Goal: Check status: Check status

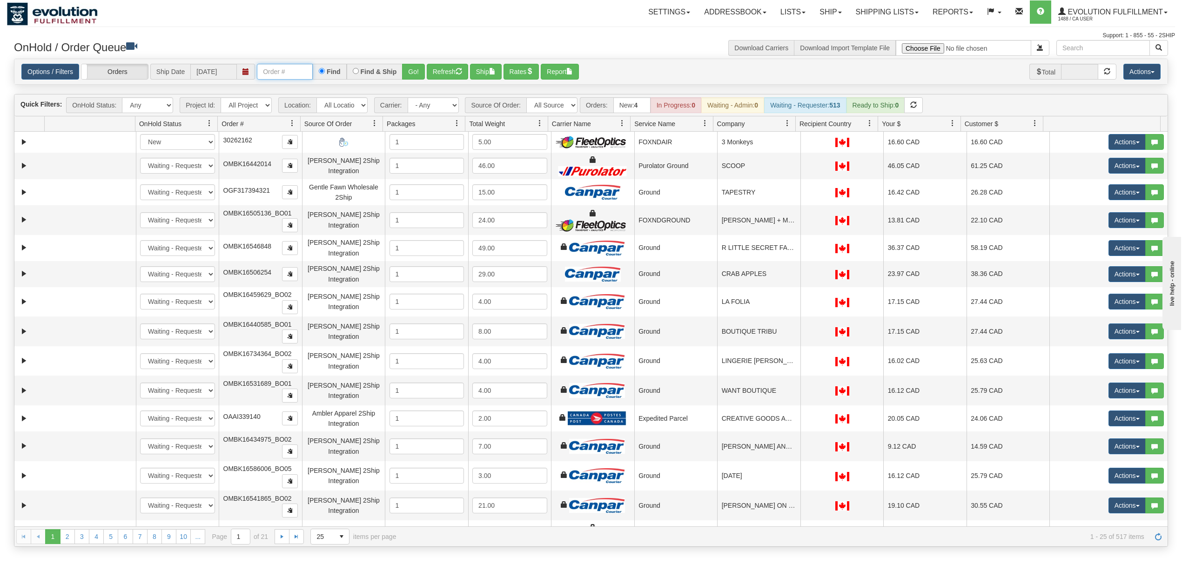
click at [278, 71] on input "text" at bounding box center [285, 72] width 56 height 16
click at [410, 68] on button "Go!" at bounding box center [413, 72] width 23 height 16
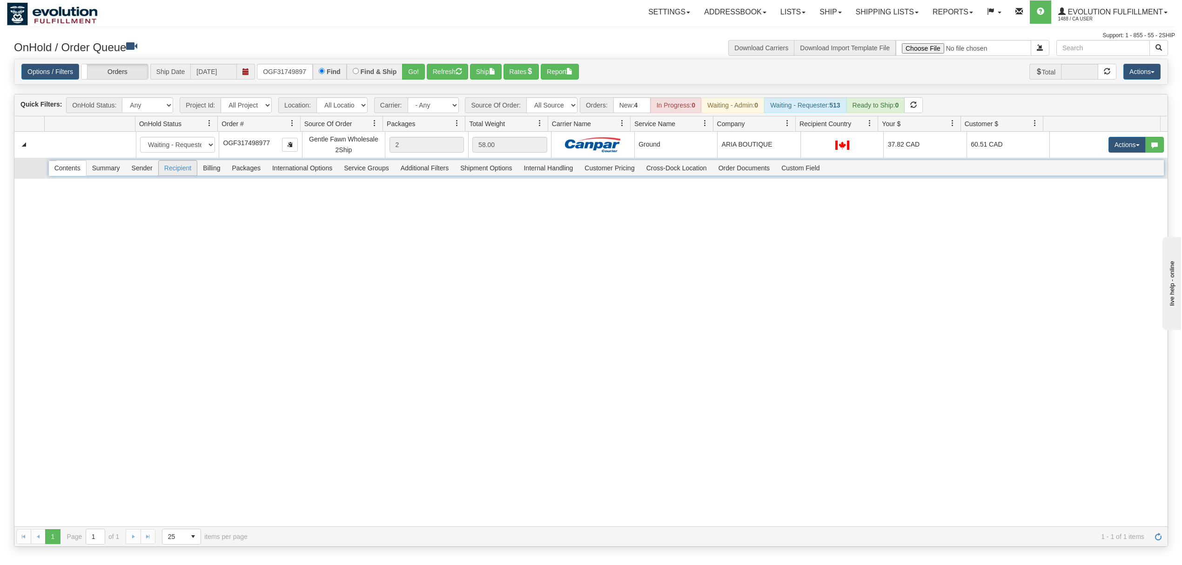
click at [185, 175] on span "Recipient" at bounding box center [178, 168] width 38 height 15
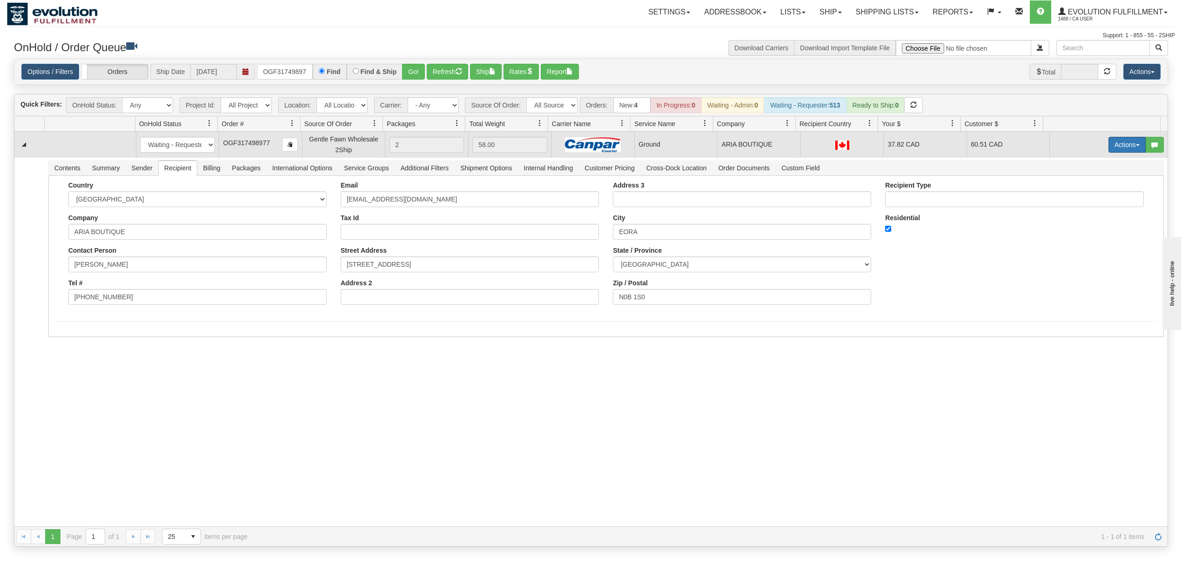
click at [886, 144] on button "Actions" at bounding box center [1126, 145] width 37 height 16
click at [886, 201] on span at bounding box center [1083, 198] width 7 height 7
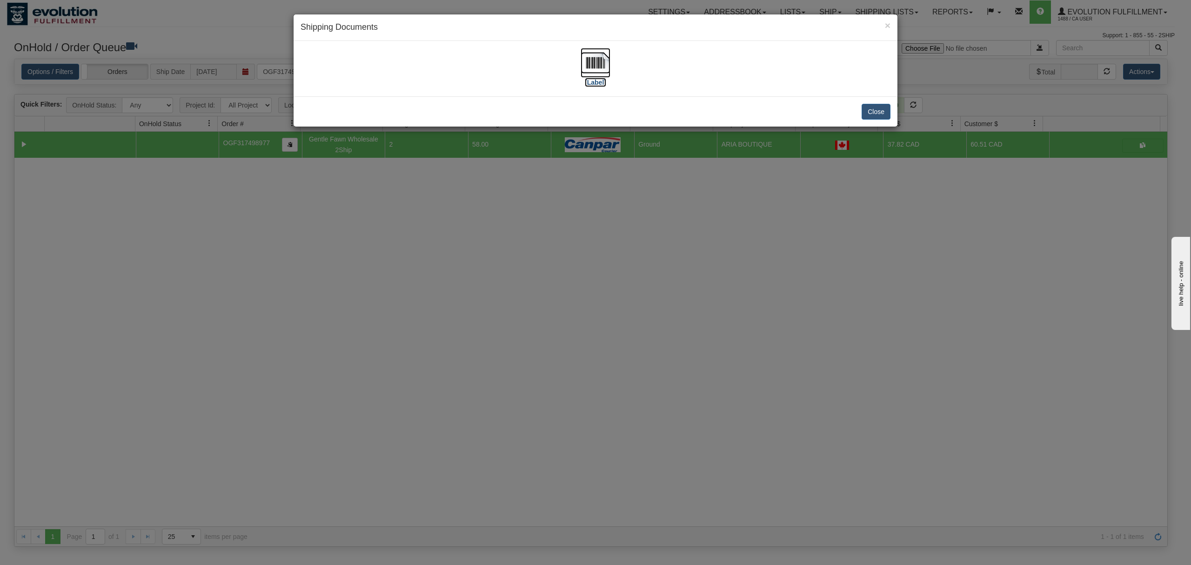
click at [599, 63] on img at bounding box center [596, 63] width 30 height 30
click at [872, 115] on button "Close" at bounding box center [876, 112] width 29 height 16
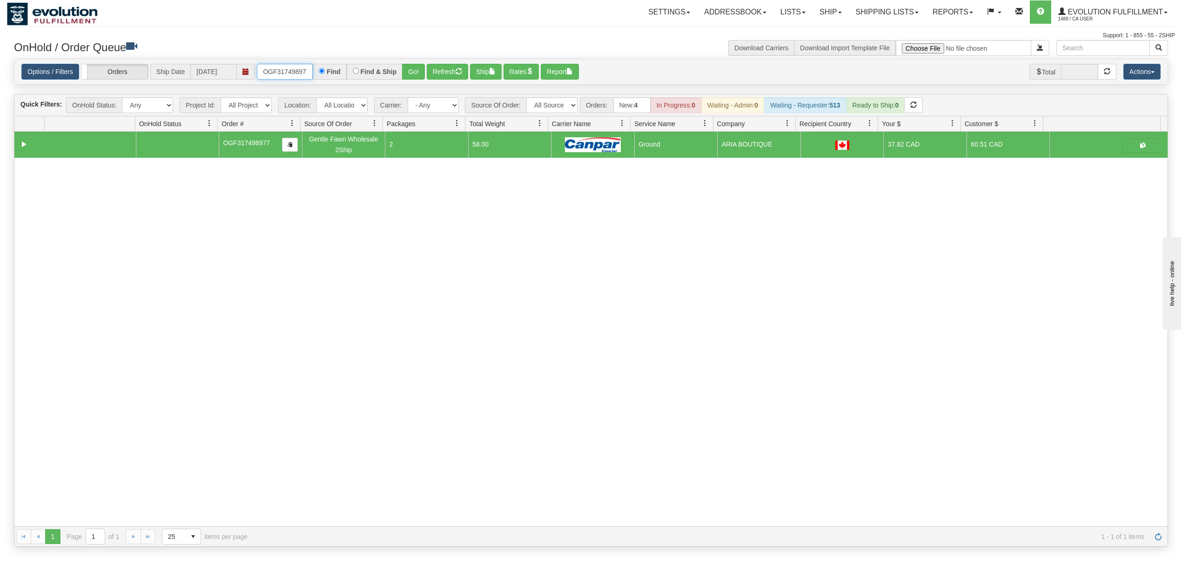
click at [285, 65] on input "OGF317498977" at bounding box center [285, 72] width 56 height 16
type input "OGF317324167"
click at [423, 71] on button "Go!" at bounding box center [413, 72] width 23 height 16
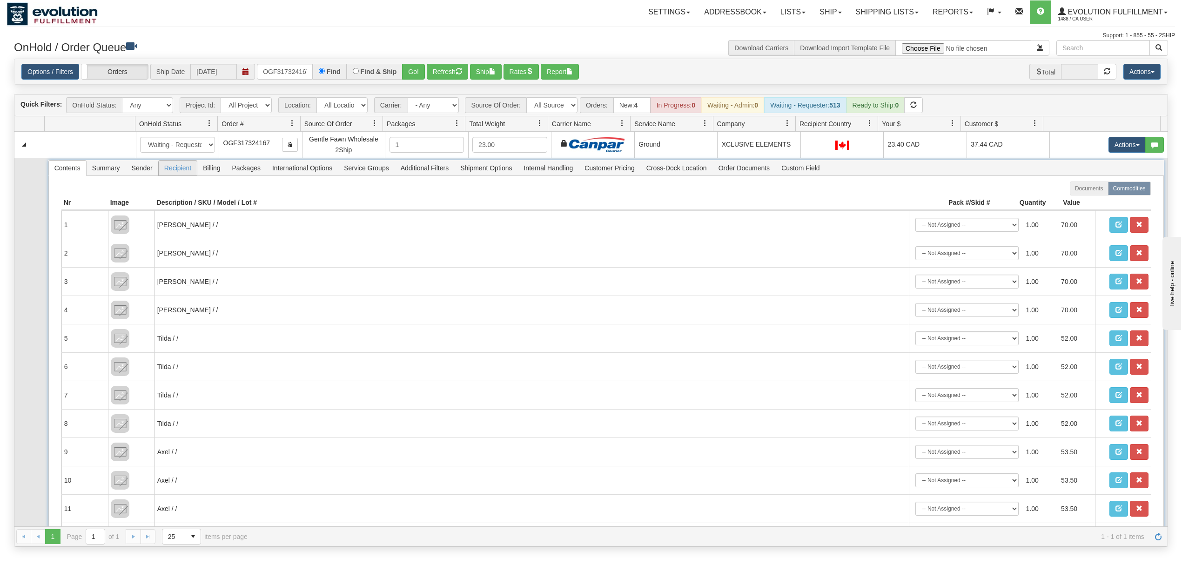
click at [190, 170] on span "Recipient" at bounding box center [178, 168] width 38 height 15
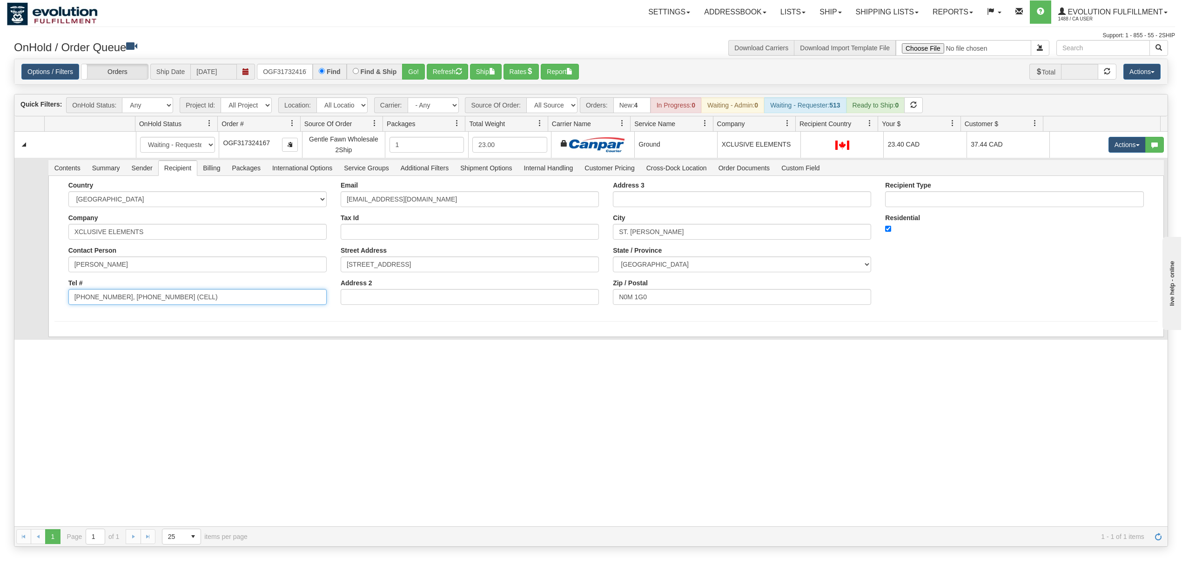
drag, startPoint x: 159, startPoint y: 308, endPoint x: 114, endPoint y: 315, distance: 45.3
click at [114, 315] on form "Country [GEOGRAPHIC_DATA] [GEOGRAPHIC_DATA] [GEOGRAPHIC_DATA] [GEOGRAPHIC_DATA]…" at bounding box center [605, 251] width 1103 height 140
type input "[PHONE_NUMBER]"
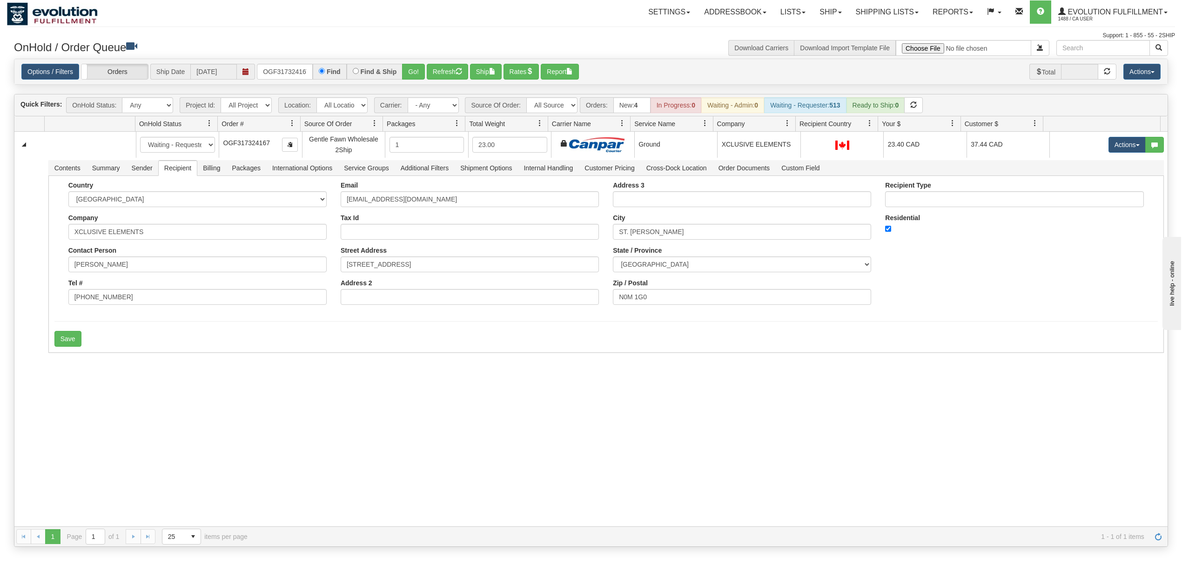
click at [61, 356] on div "31589803 EVOLUTION V3 91030849 91030852 New In Progress Waiting - Admin Waiting…" at bounding box center [590, 329] width 1153 height 395
click at [64, 340] on button "Save" at bounding box center [67, 339] width 27 height 16
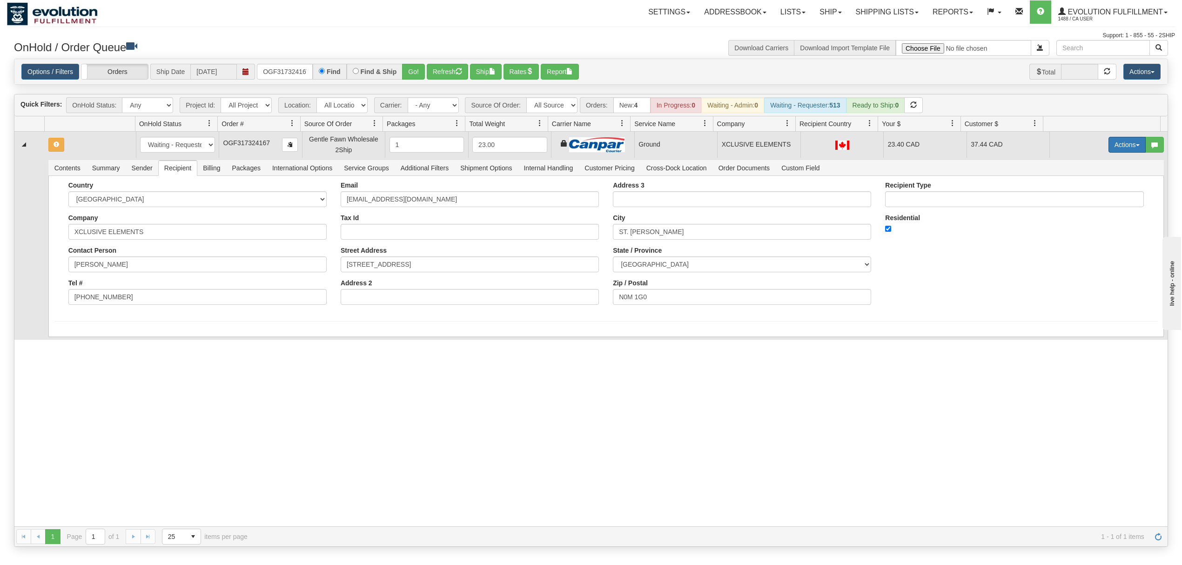
click at [886, 147] on button "Actions" at bounding box center [1126, 145] width 37 height 16
click at [886, 196] on link "Ship" at bounding box center [1108, 199] width 74 height 12
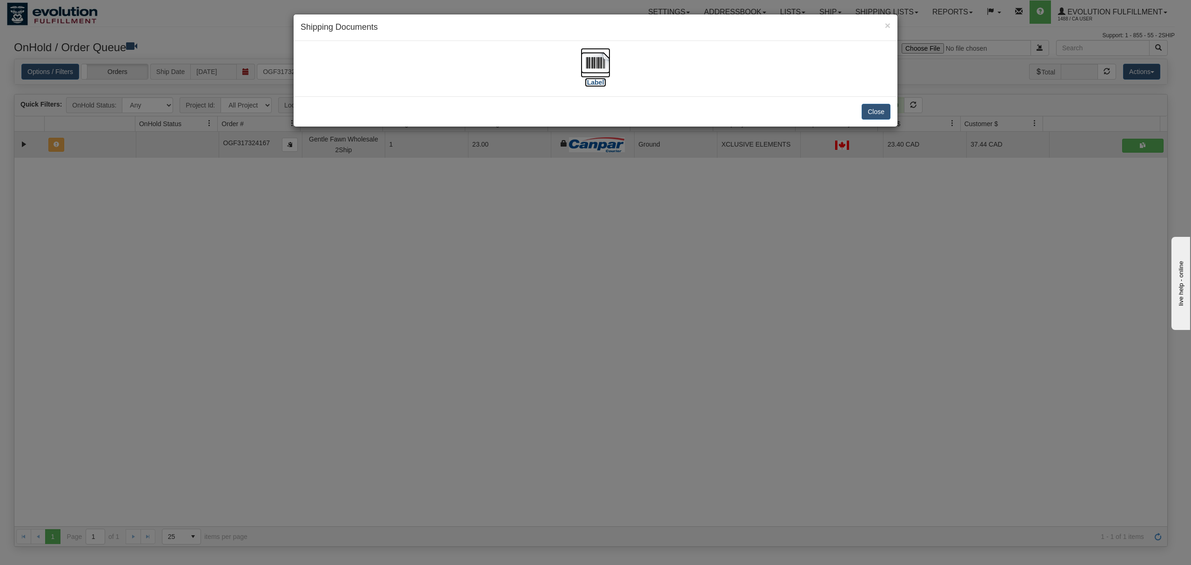
click at [596, 64] on img at bounding box center [596, 63] width 30 height 30
click at [873, 112] on button "Close" at bounding box center [876, 112] width 29 height 16
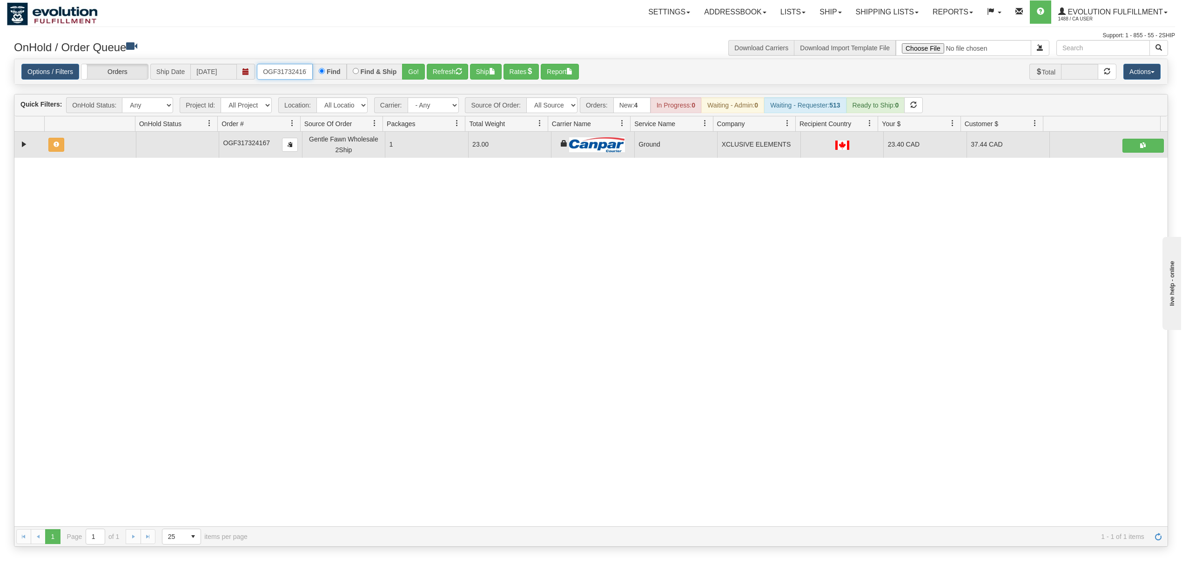
click at [263, 67] on input "OGF317324167" at bounding box center [285, 72] width 56 height 16
type input "oaaiw5951-1"
click at [425, 67] on button "Go!" at bounding box center [413, 72] width 23 height 16
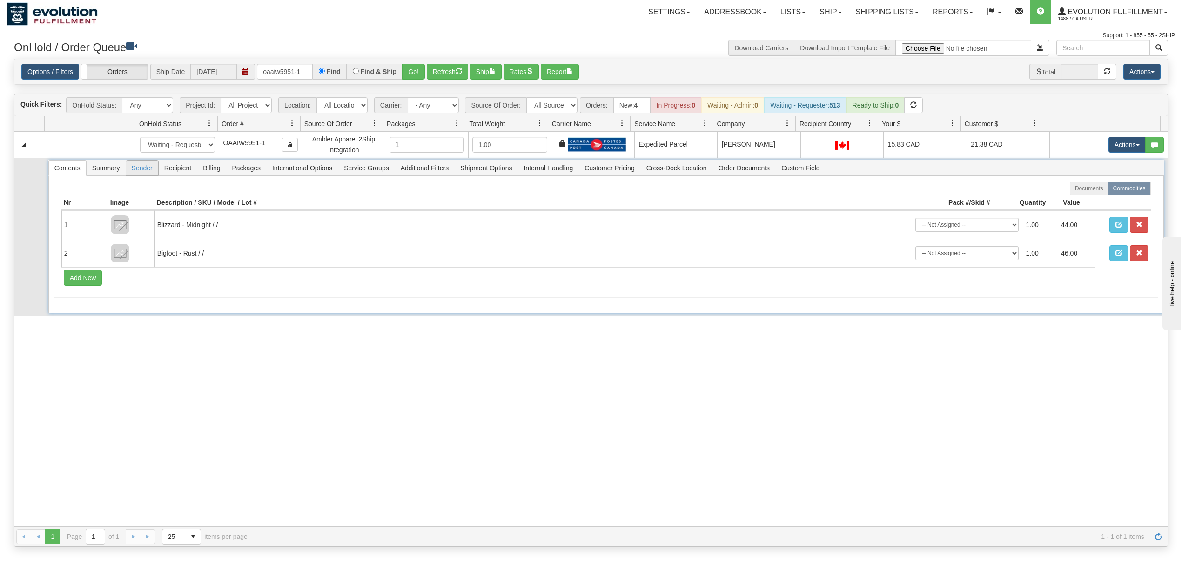
click at [128, 170] on span "Sender" at bounding box center [142, 168] width 32 height 15
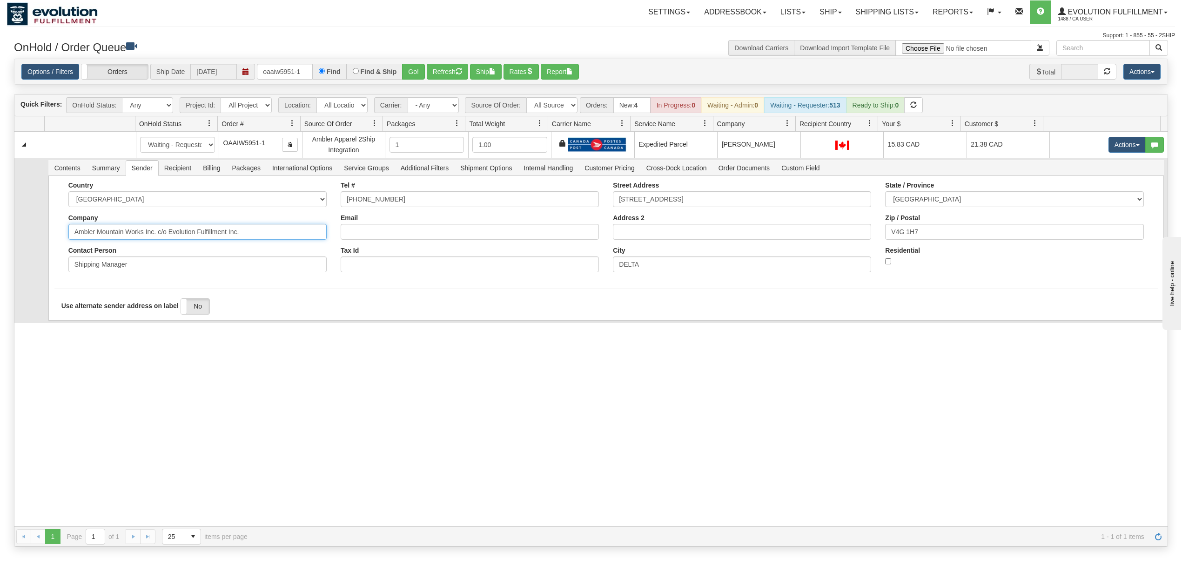
drag, startPoint x: 276, startPoint y: 241, endPoint x: 144, endPoint y: 250, distance: 132.5
click at [144, 250] on div "Country [GEOGRAPHIC_DATA] [GEOGRAPHIC_DATA] [GEOGRAPHIC_DATA] [GEOGRAPHIC_DATA]…" at bounding box center [197, 230] width 272 height 98
type input "Ambler Mountain Works"
click at [95, 342] on div "31601477 EVOLUTION V3 91057945 91057946 New In Progress Waiting - Admin Waiting…" at bounding box center [590, 329] width 1153 height 395
click at [74, 324] on button "Save" at bounding box center [67, 323] width 27 height 16
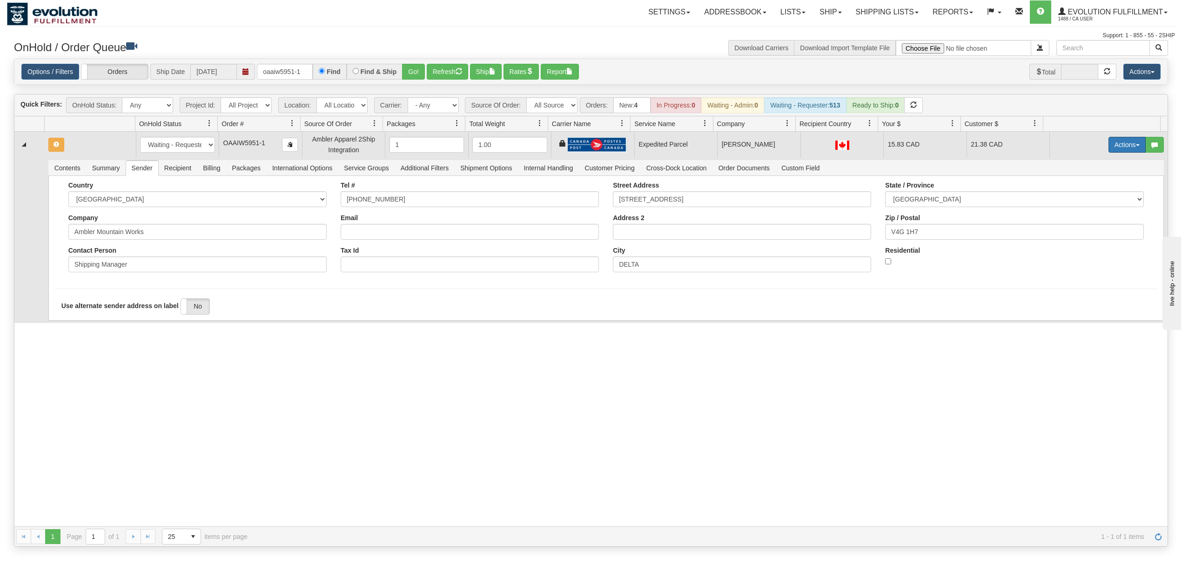
click at [886, 148] on button "Actions" at bounding box center [1126, 145] width 37 height 16
click at [886, 199] on span at bounding box center [1083, 198] width 7 height 7
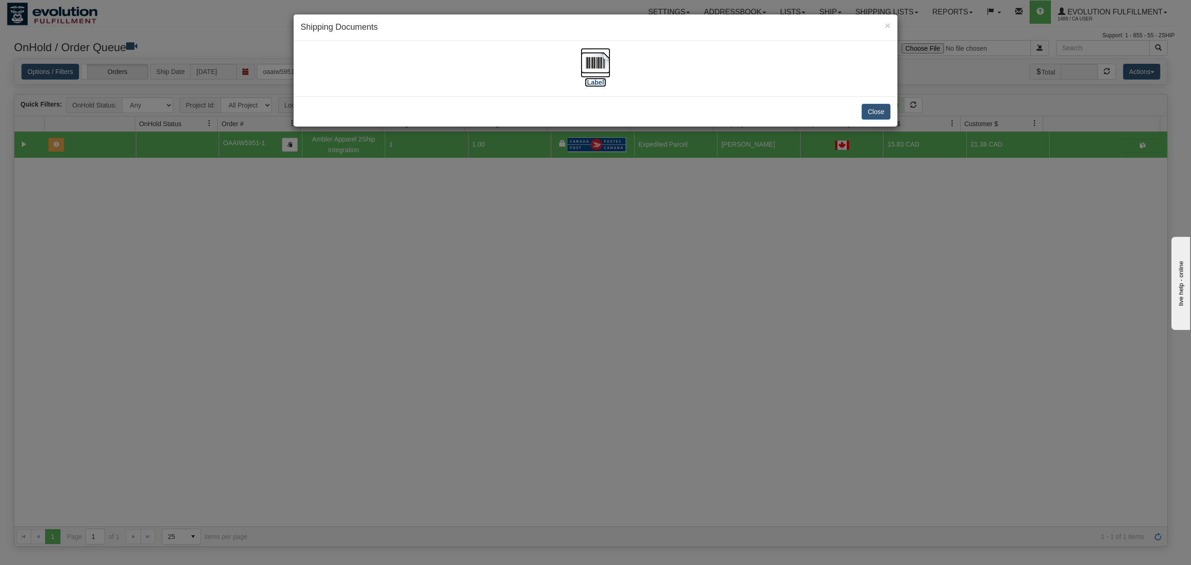
click at [596, 58] on img at bounding box center [596, 63] width 30 height 30
click at [870, 115] on button "Close" at bounding box center [876, 112] width 29 height 16
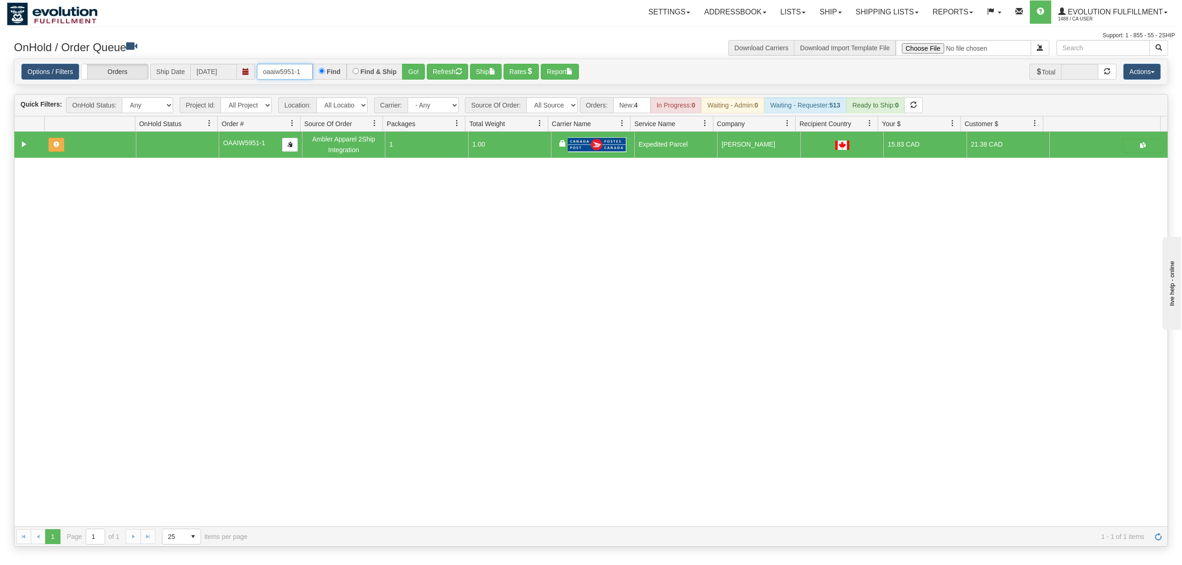
click at [291, 66] on input "oaaiw5951-1" at bounding box center [285, 72] width 56 height 16
click at [299, 73] on input "oaaiw5951-1" at bounding box center [285, 72] width 56 height 16
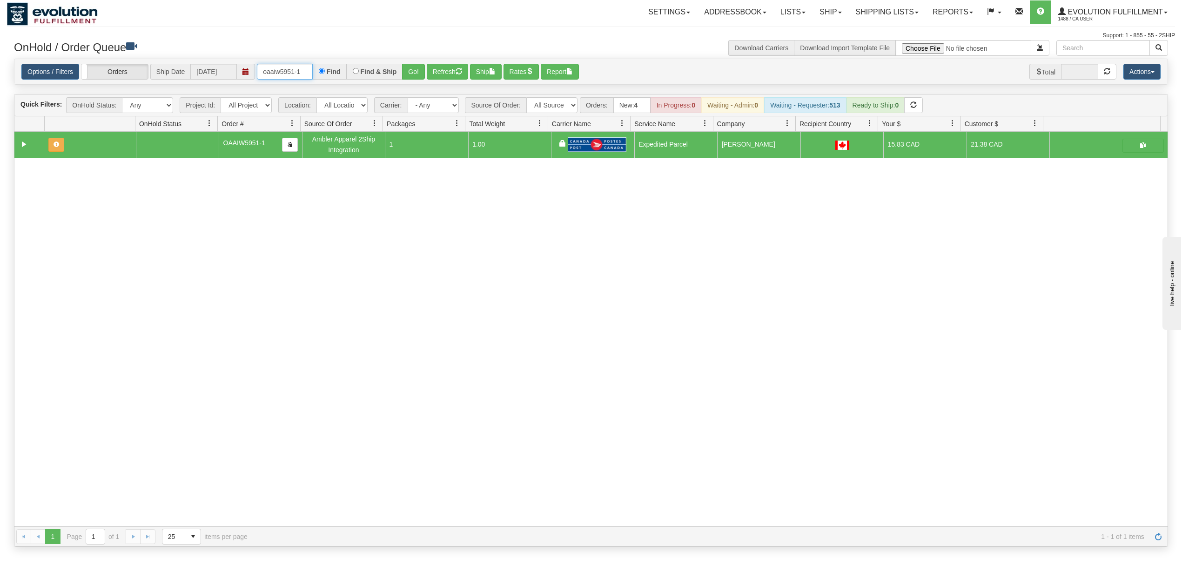
click at [299, 73] on input "oaaiw5951-1" at bounding box center [285, 72] width 56 height 16
click at [420, 69] on button "Go!" at bounding box center [413, 72] width 23 height 16
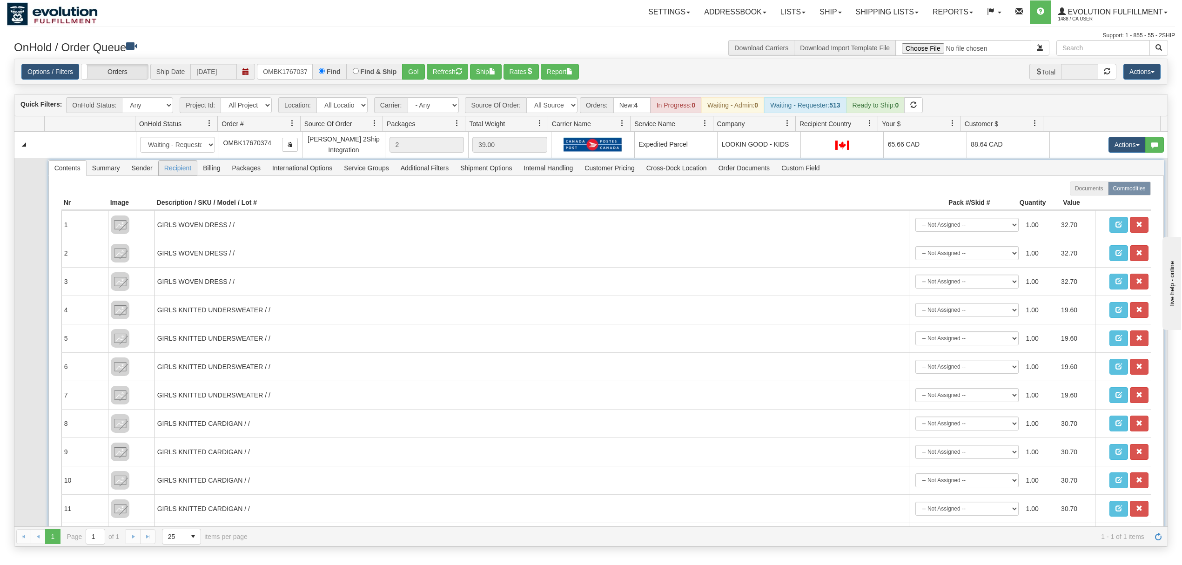
click at [164, 170] on span "Recipient" at bounding box center [178, 168] width 38 height 15
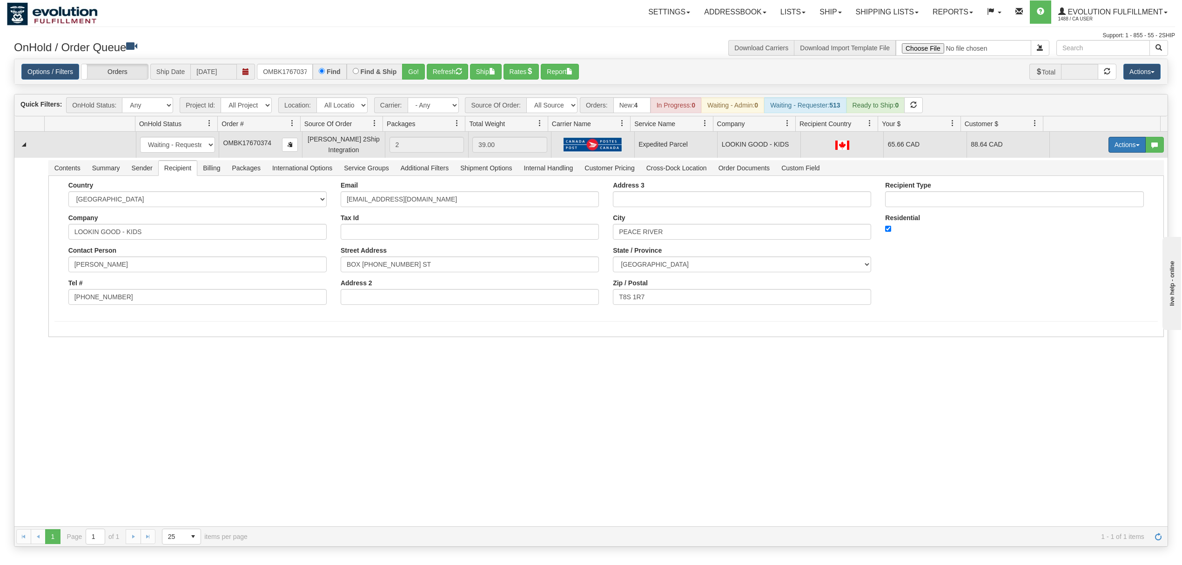
click at [886, 145] on button "Actions" at bounding box center [1126, 145] width 37 height 16
click at [886, 197] on span "Ship" at bounding box center [1090, 198] width 20 height 7
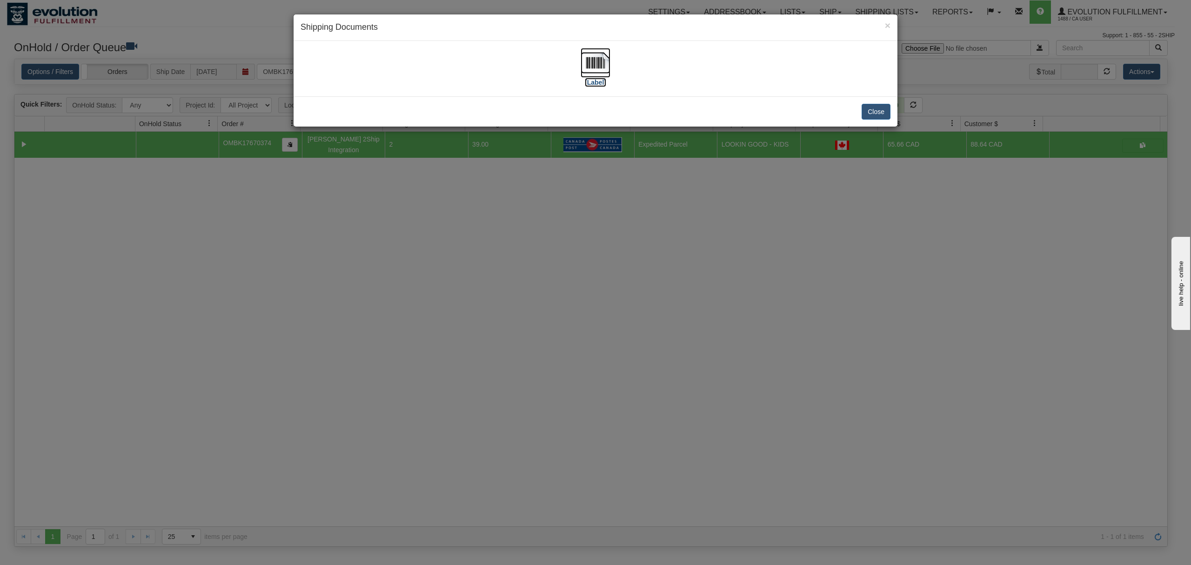
click at [585, 66] on img at bounding box center [596, 63] width 30 height 30
click at [883, 107] on button "Close" at bounding box center [876, 112] width 29 height 16
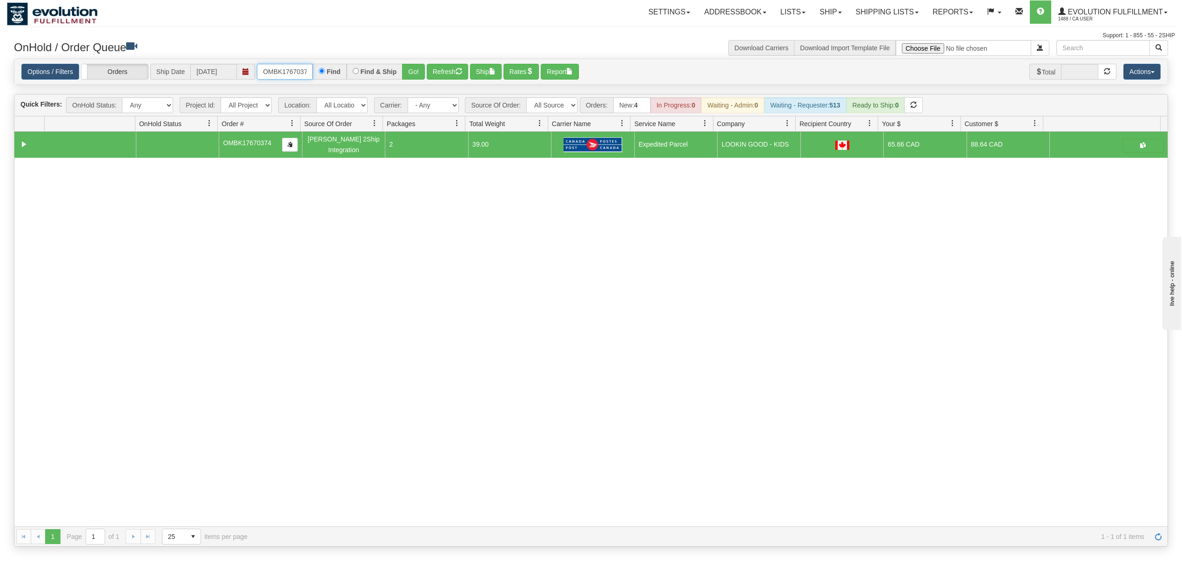
click at [289, 73] on input "OMBK17670374" at bounding box center [285, 72] width 56 height 16
click at [290, 73] on input "OMBK17670374" at bounding box center [285, 72] width 56 height 16
type input "OMBK17612735"
click at [425, 68] on button "Go!" at bounding box center [413, 72] width 23 height 16
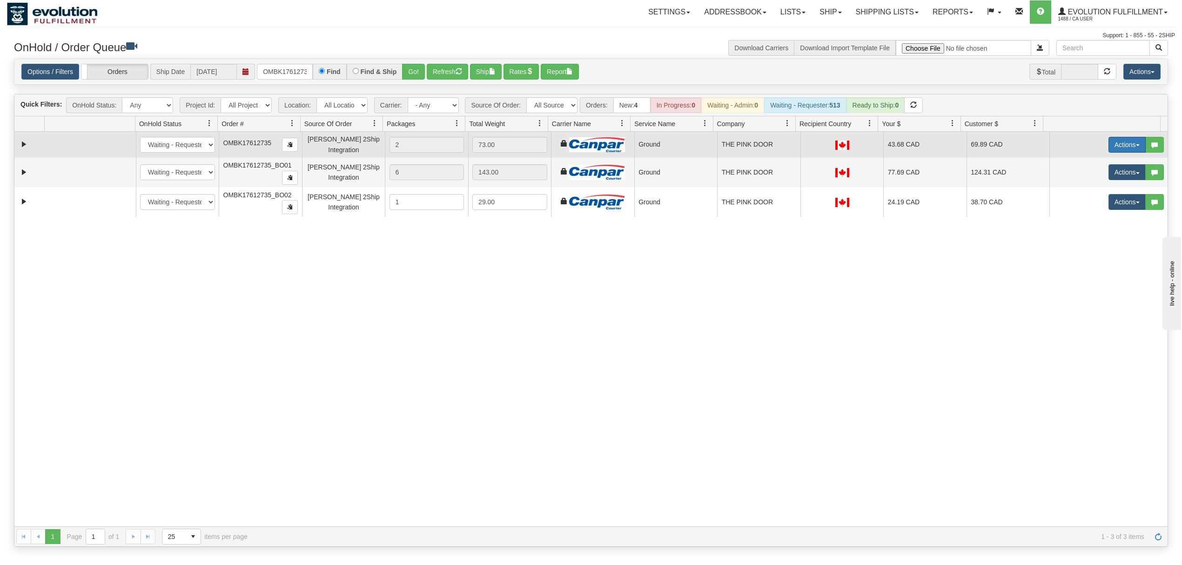
click at [886, 141] on button "Actions" at bounding box center [1126, 145] width 37 height 16
click at [886, 199] on span "Ship" at bounding box center [1090, 198] width 20 height 7
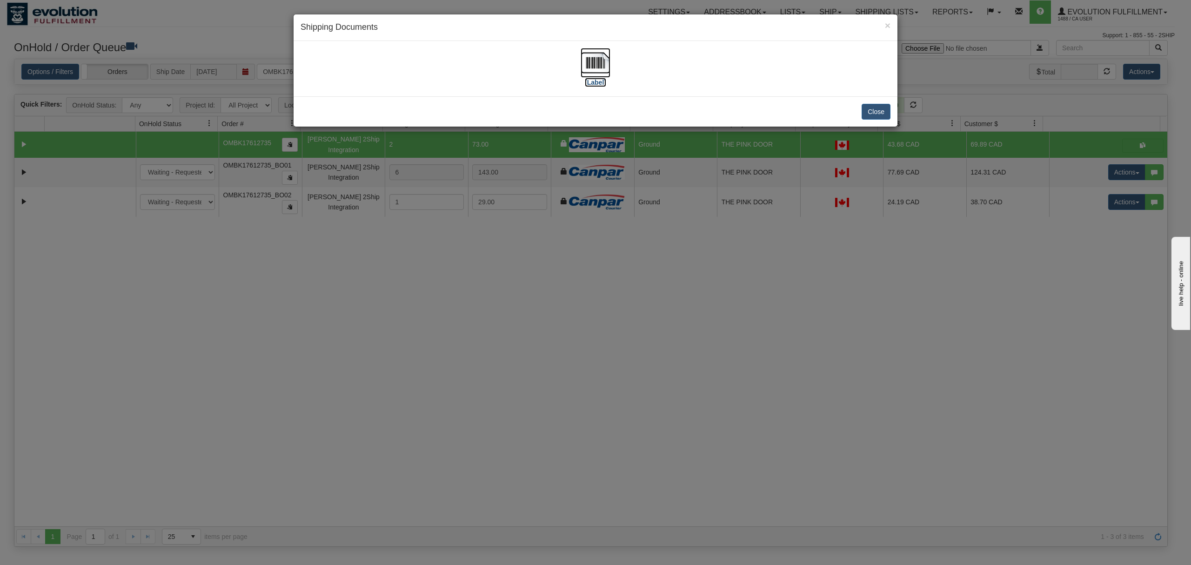
click at [592, 57] on img at bounding box center [596, 63] width 30 height 30
